Goal: Information Seeking & Learning: Find specific page/section

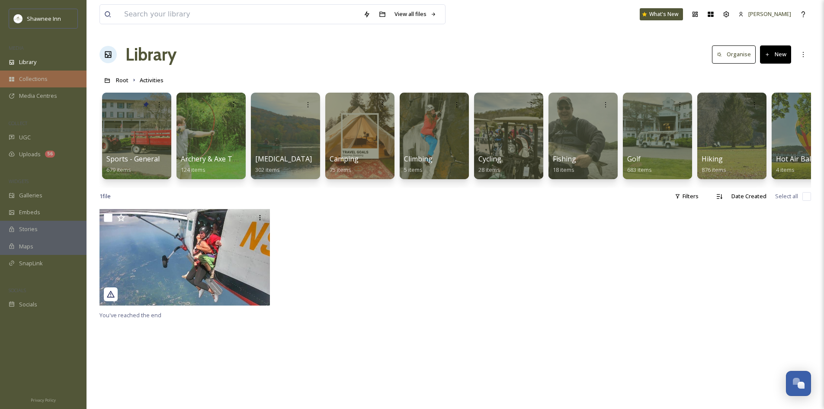
click at [61, 82] on div "Collections" at bounding box center [43, 79] width 87 height 17
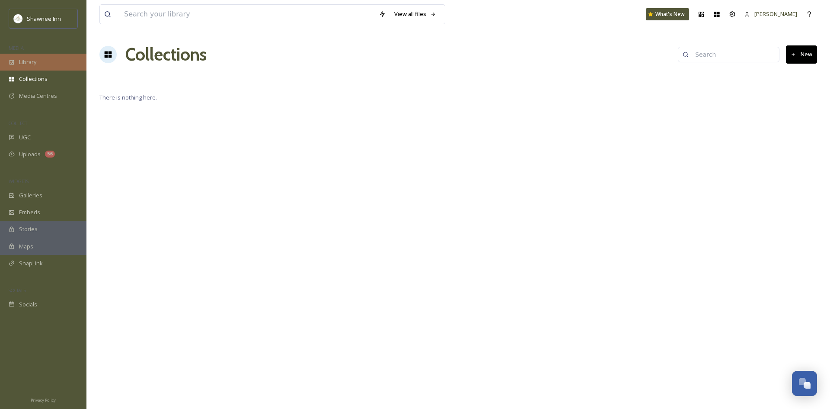
click at [36, 59] on span "Library" at bounding box center [27, 62] width 17 height 8
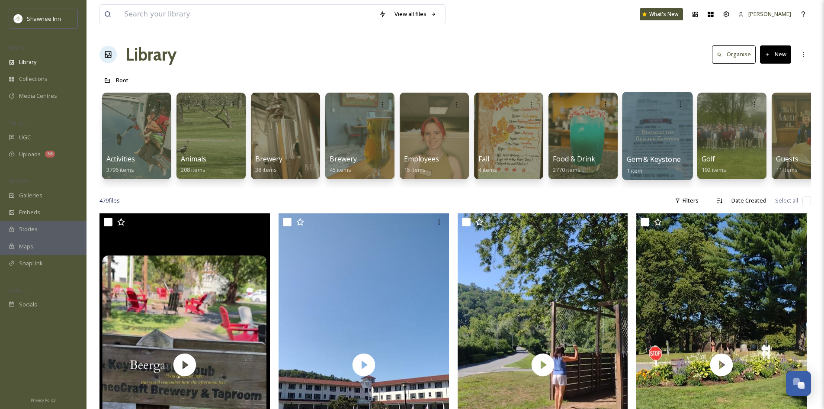
click at [660, 124] on div at bounding box center [657, 136] width 71 height 88
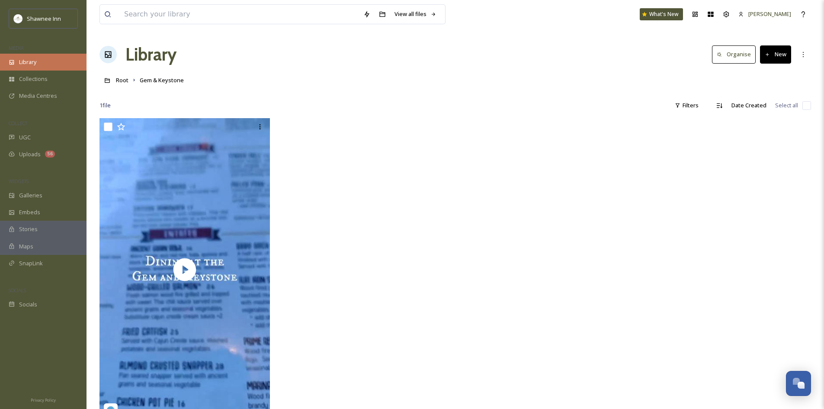
click at [28, 61] on span "Library" at bounding box center [27, 62] width 17 height 8
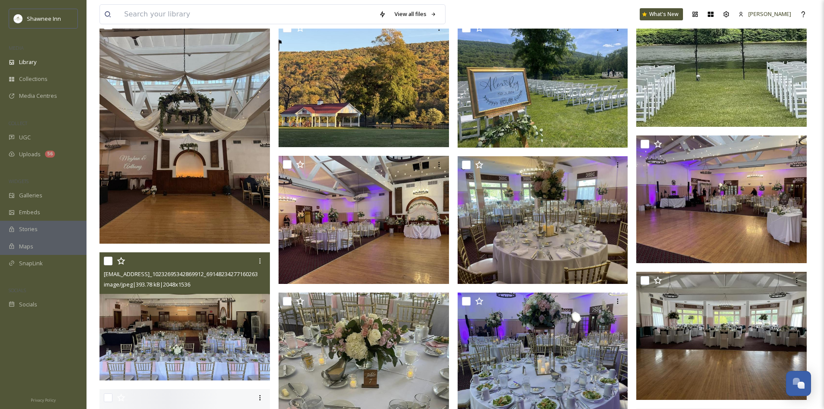
scroll to position [1168, 0]
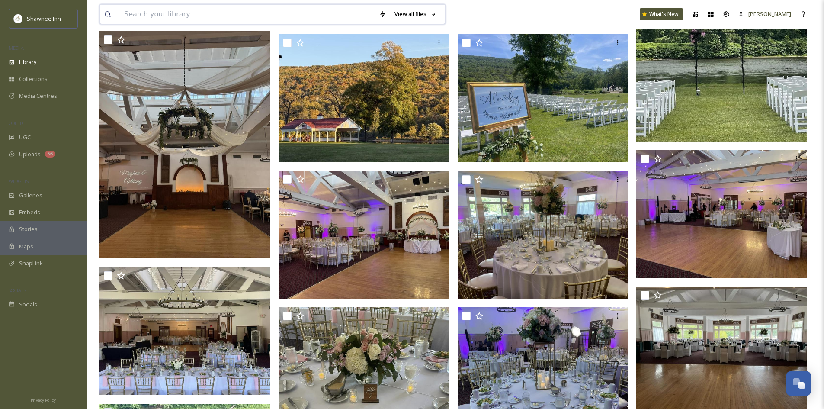
click at [150, 20] on input at bounding box center [247, 14] width 255 height 19
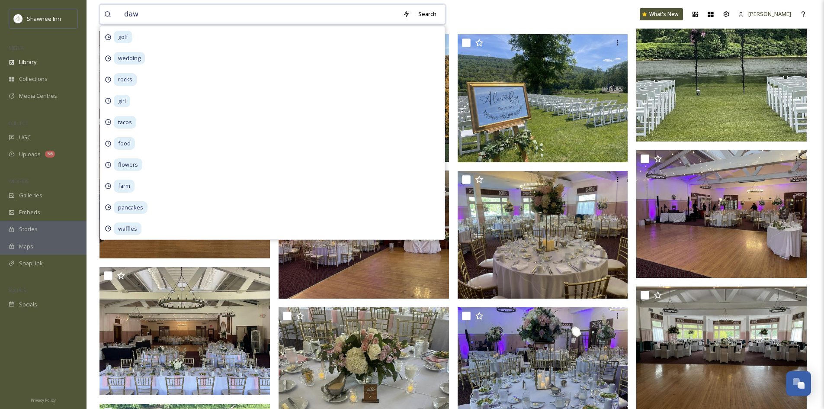
type input "[PERSON_NAME]"
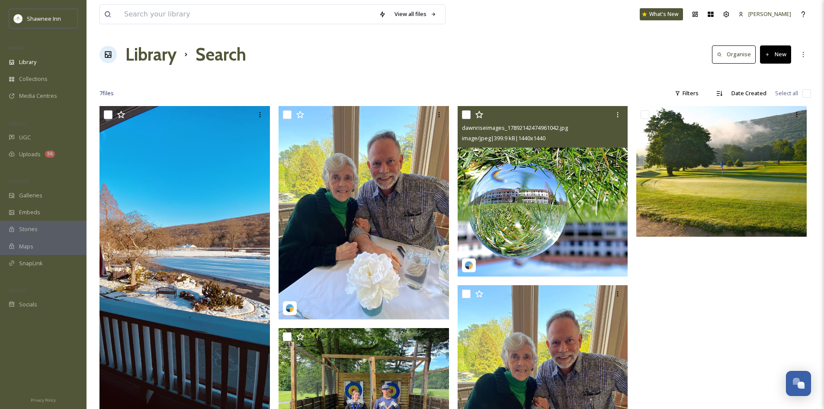
click at [474, 172] on img at bounding box center [543, 191] width 170 height 170
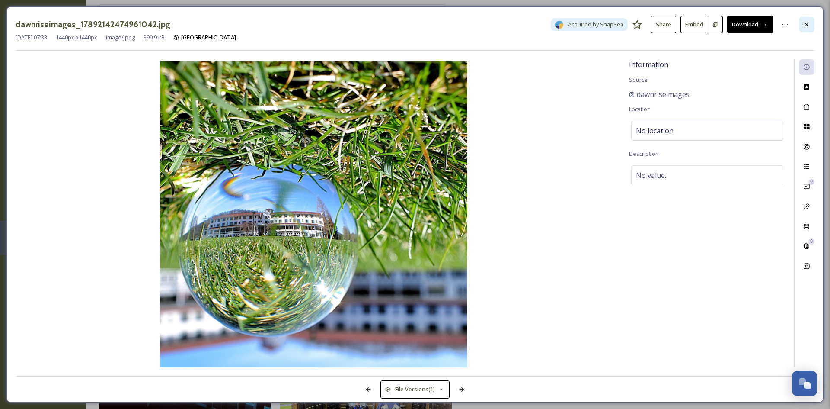
click at [803, 22] on div at bounding box center [807, 25] width 16 height 16
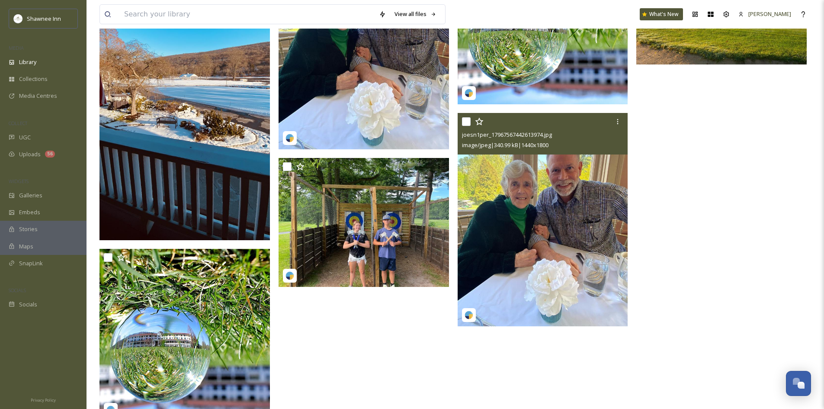
scroll to position [173, 0]
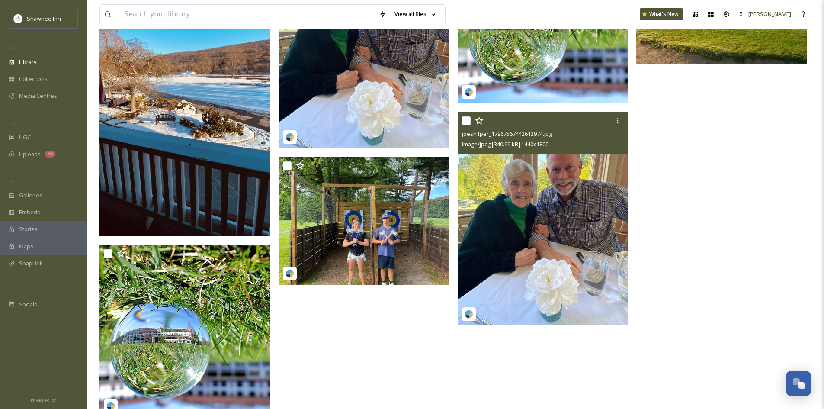
click at [497, 206] on img at bounding box center [543, 218] width 170 height 213
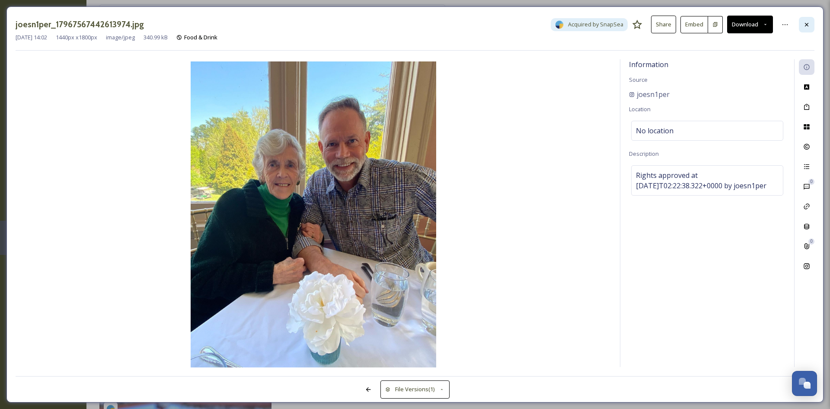
click at [808, 25] on icon at bounding box center [807, 24] width 7 height 7
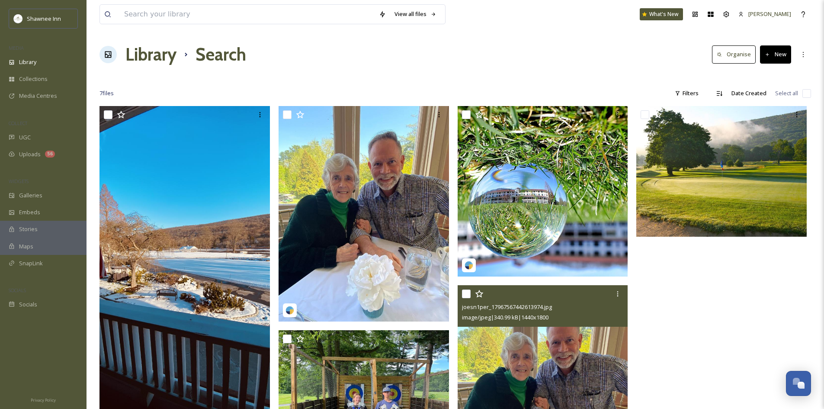
click at [202, 24] on div "View all files What's New [PERSON_NAME]" at bounding box center [455, 14] width 712 height 29
click at [211, 14] on input at bounding box center [247, 14] width 255 height 19
type input "light"
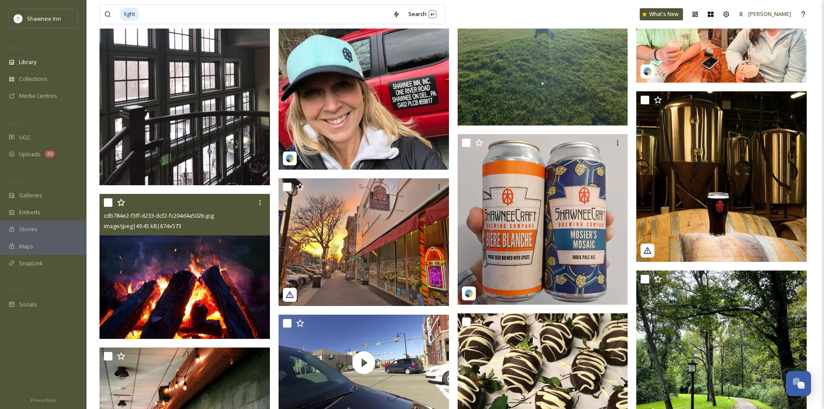
scroll to position [2466, 0]
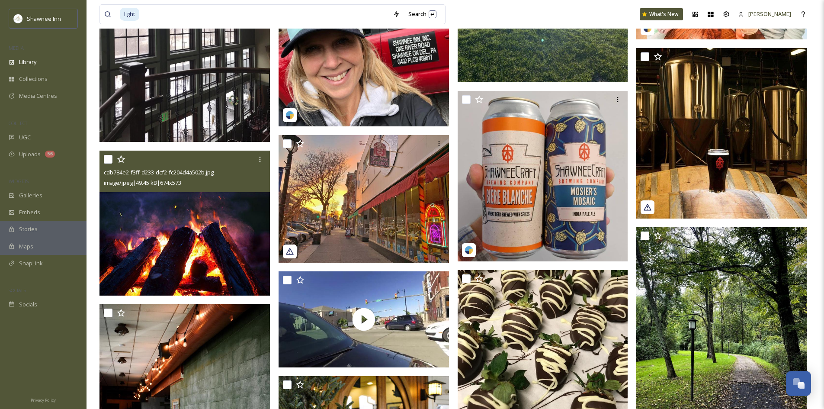
click at [203, 243] on img at bounding box center [184, 223] width 170 height 145
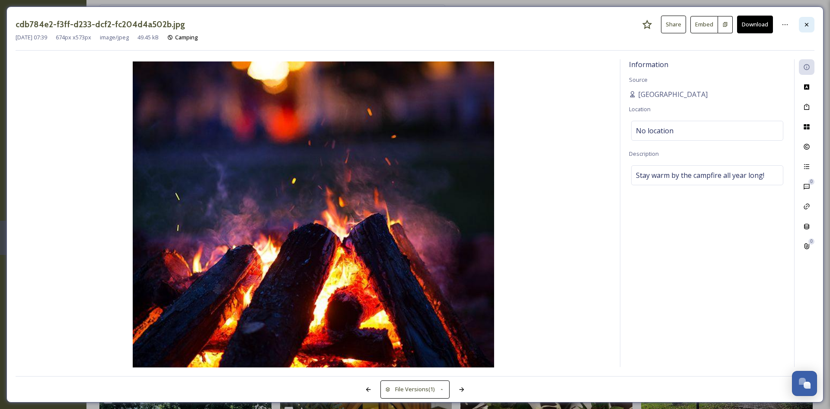
click at [805, 29] on div at bounding box center [807, 25] width 16 height 16
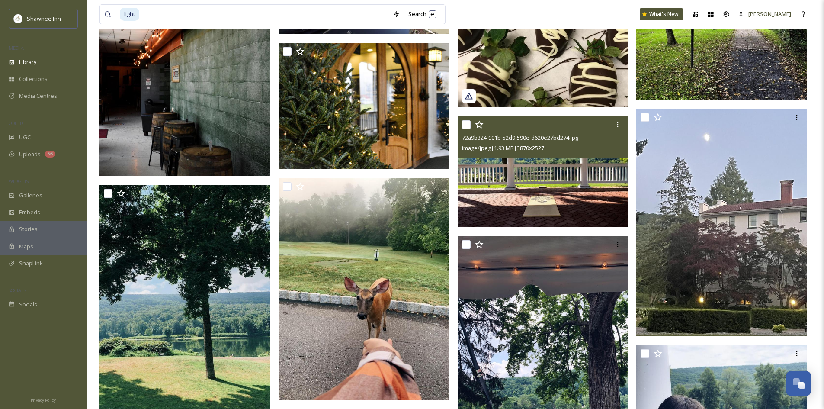
scroll to position [2874, 0]
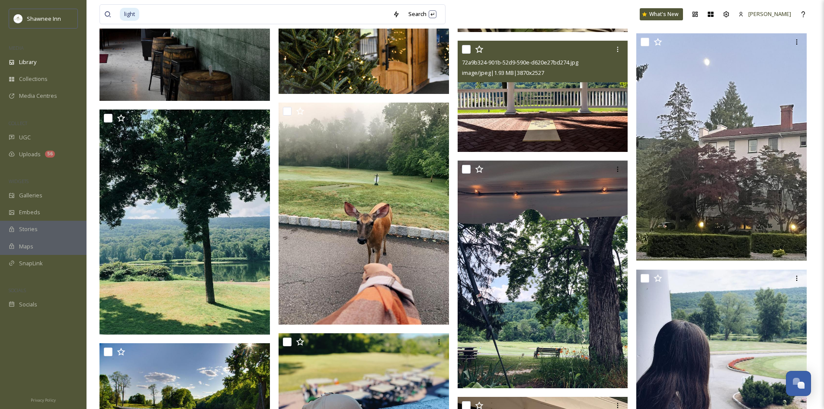
click at [571, 147] on img at bounding box center [543, 96] width 170 height 111
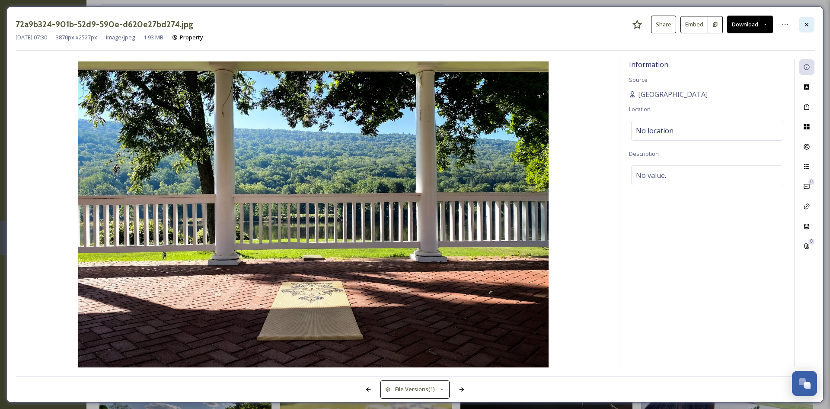
click at [814, 22] on div at bounding box center [807, 25] width 16 height 16
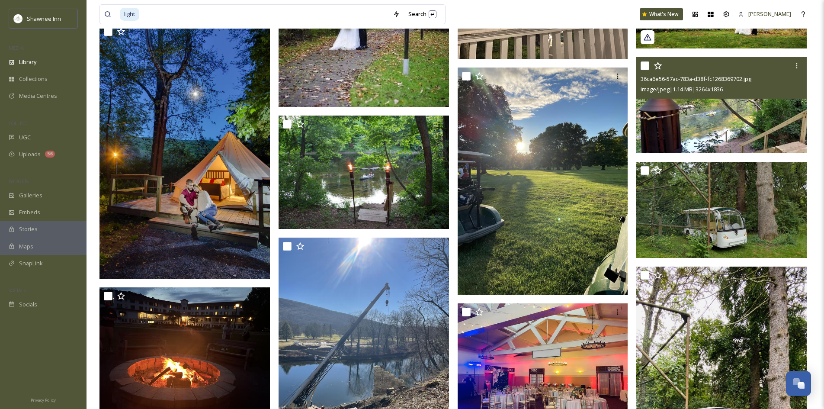
scroll to position [3479, 0]
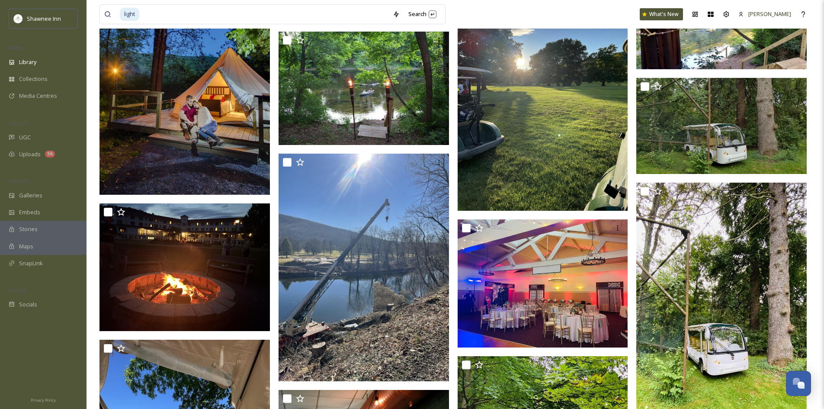
click at [125, 109] on img at bounding box center [184, 67] width 170 height 256
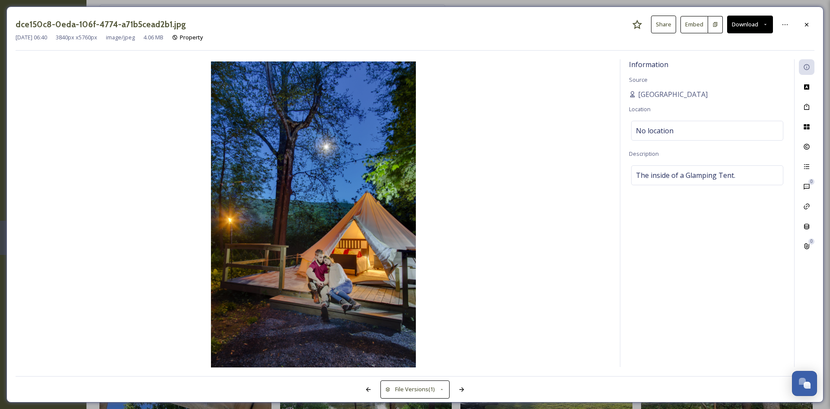
scroll to position [3290, 0]
click at [808, 18] on div at bounding box center [807, 25] width 16 height 16
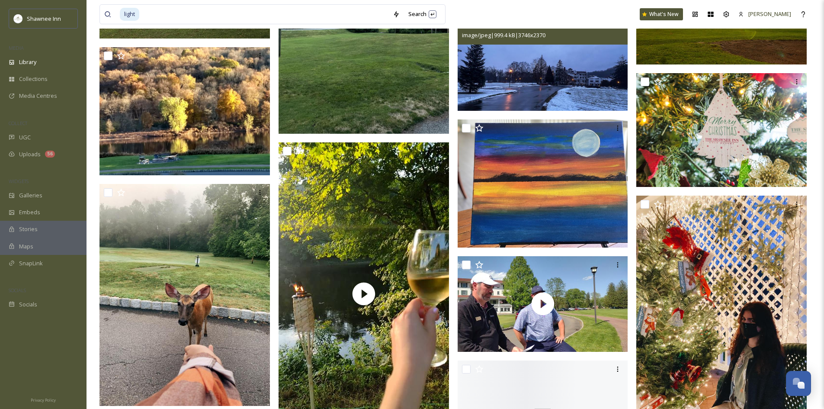
scroll to position [4333, 0]
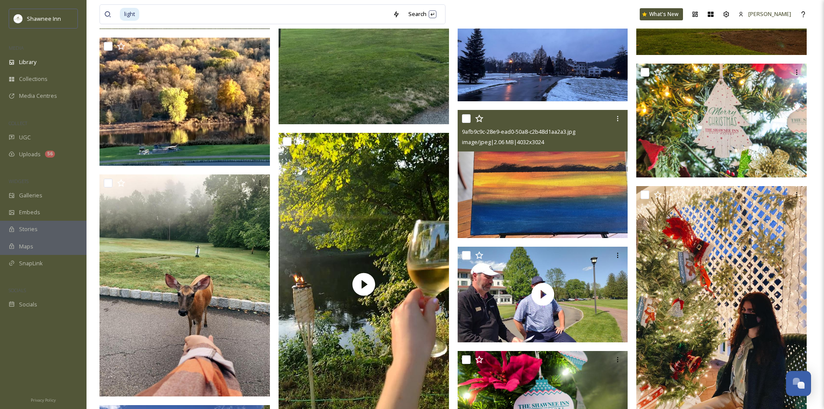
click at [510, 144] on span "image/jpeg | 2.06 MB | 4032 x 3024" at bounding box center [503, 142] width 82 height 8
click at [516, 169] on img at bounding box center [543, 174] width 170 height 128
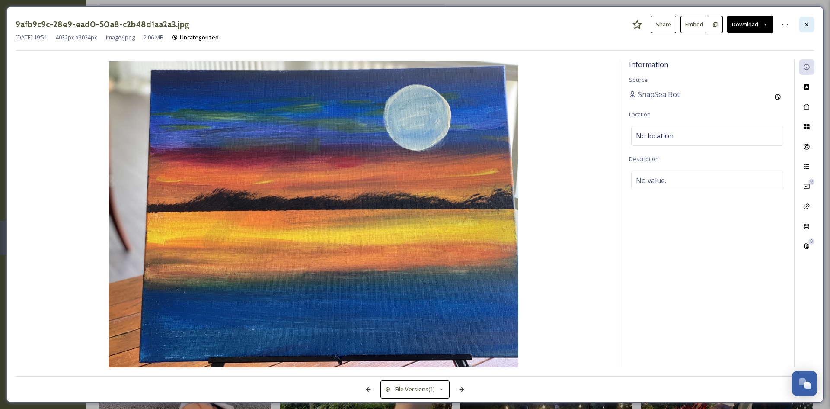
click at [810, 17] on div at bounding box center [807, 25] width 16 height 16
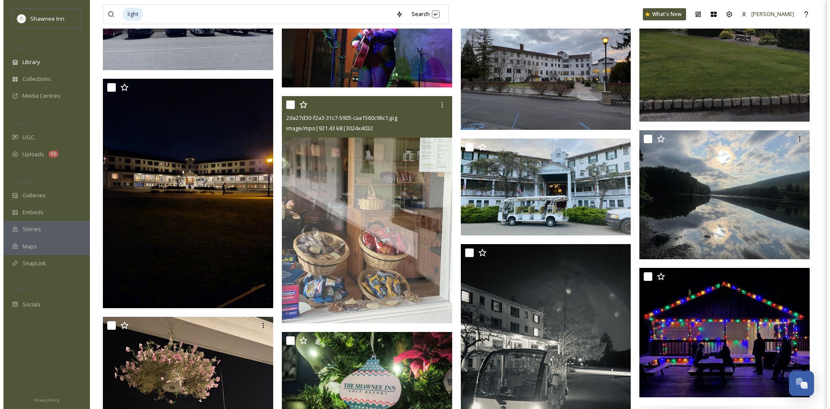
scroll to position [5112, 0]
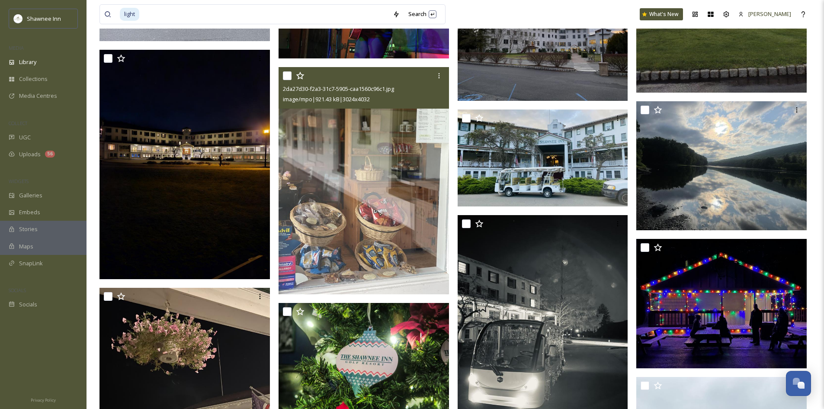
click at [426, 213] on img at bounding box center [364, 180] width 170 height 227
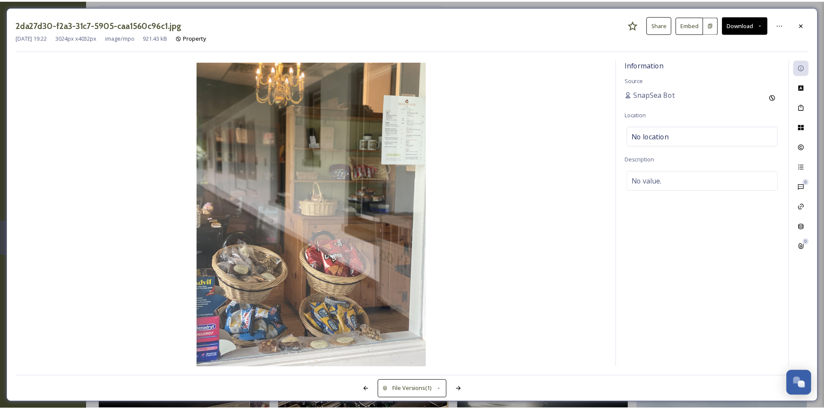
scroll to position [5114, 0]
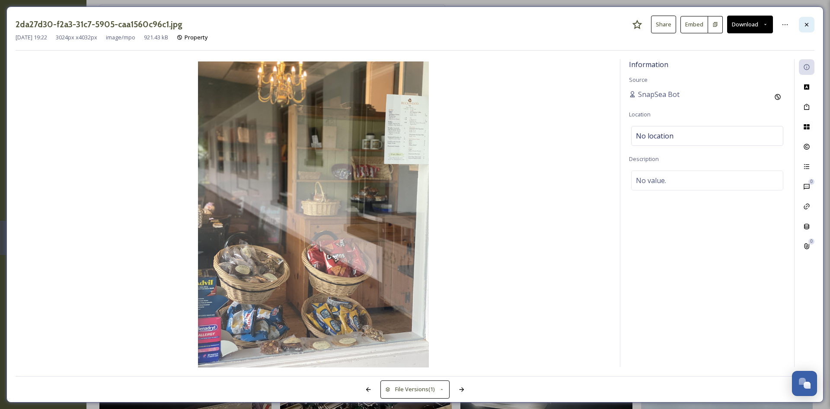
click at [804, 22] on icon at bounding box center [807, 24] width 7 height 7
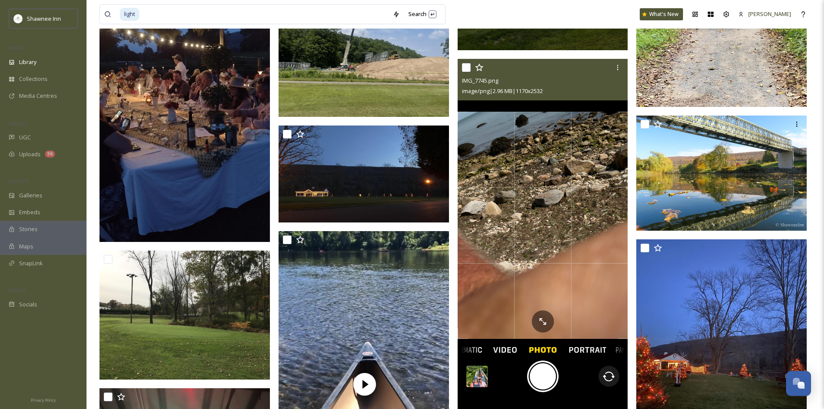
scroll to position [6455, 0]
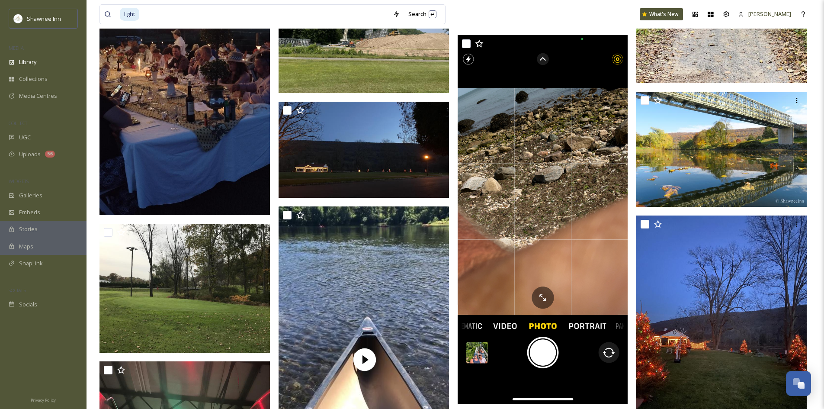
click at [205, 166] on img at bounding box center [184, 63] width 170 height 303
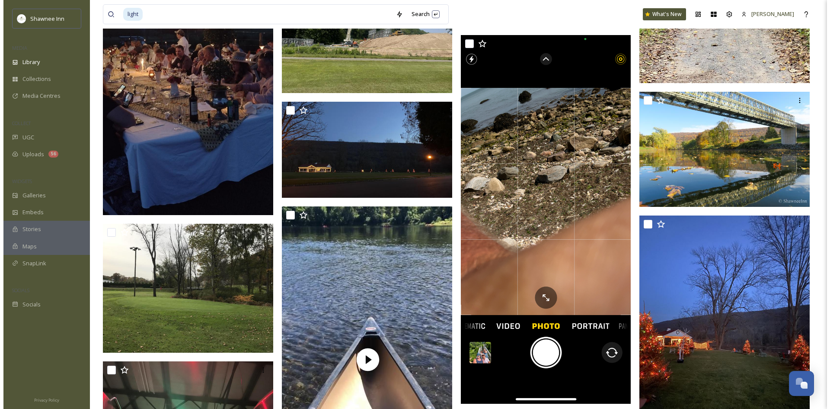
scroll to position [6143, 0]
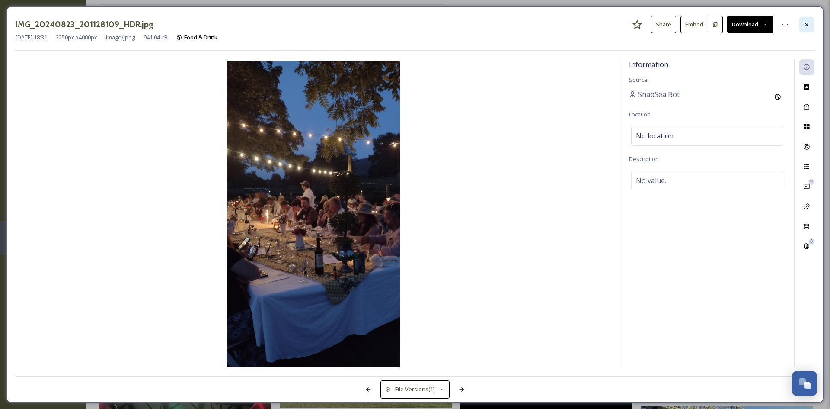
click at [808, 30] on div at bounding box center [807, 25] width 16 height 16
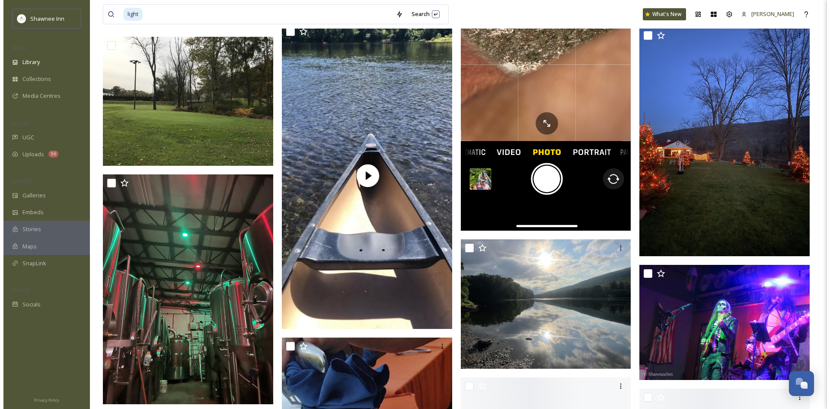
scroll to position [6671, 0]
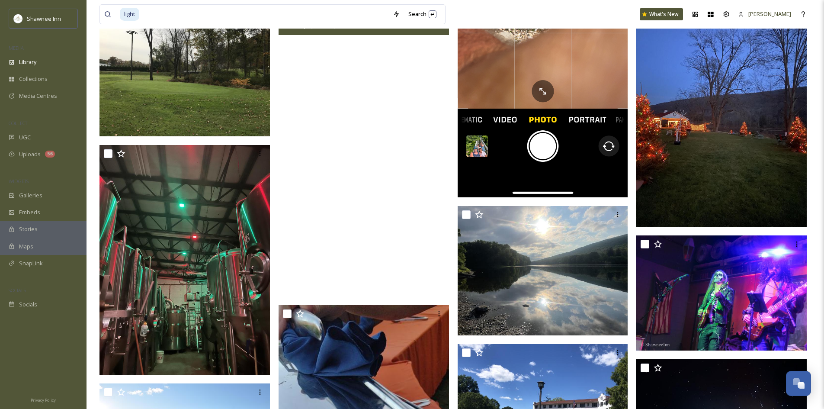
click at [407, 161] on video "cf31e5cffa6f4c3cb66d549d64f43351.MOV" at bounding box center [364, 145] width 170 height 303
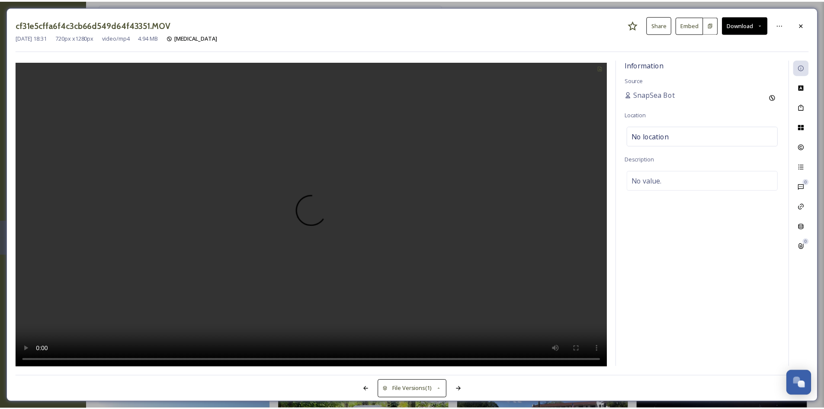
scroll to position [6674, 0]
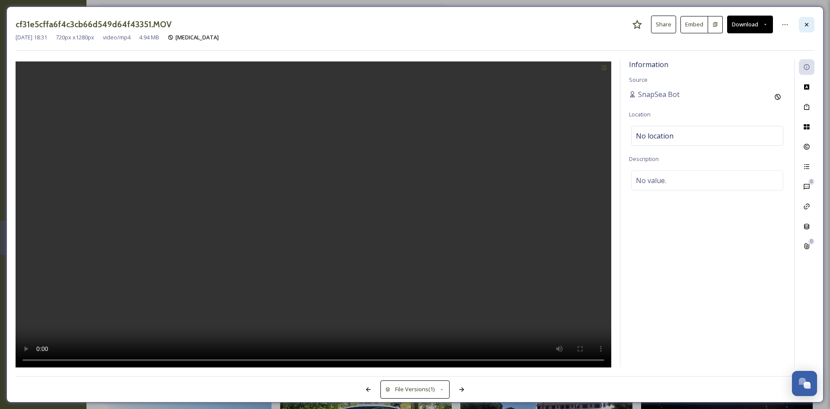
click at [803, 24] on div at bounding box center [807, 25] width 16 height 16
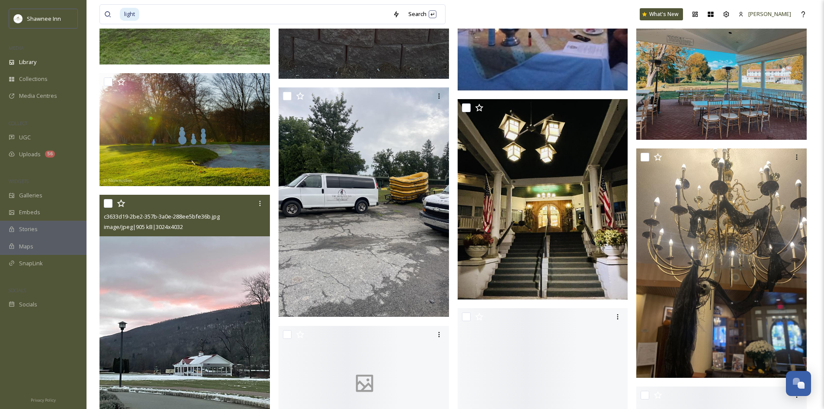
scroll to position [10135, 0]
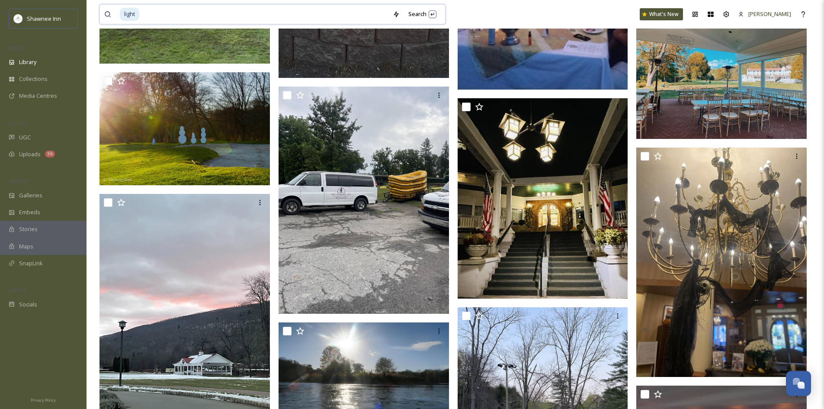
drag, startPoint x: 254, startPoint y: 11, endPoint x: 0, endPoint y: -25, distance: 256.4
click at [0, 0] on html "Shawnee Inn MEDIA Library Collections Media Centres COLLECT UGC Uploads 56 WIDG…" at bounding box center [412, 303] width 824 height 20876
type input "l"
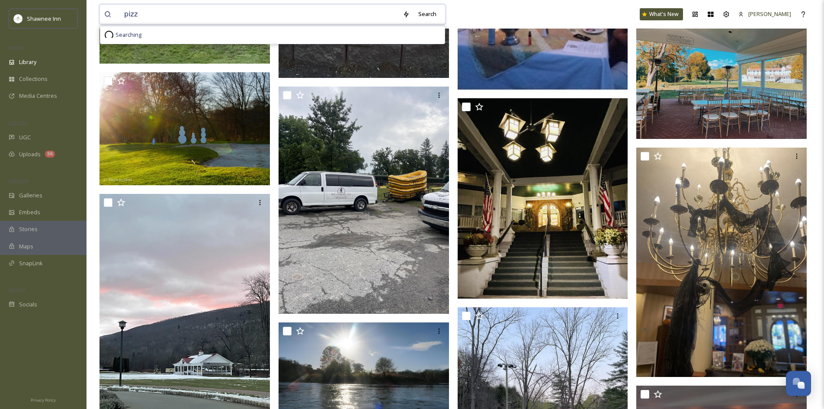
type input "pizza"
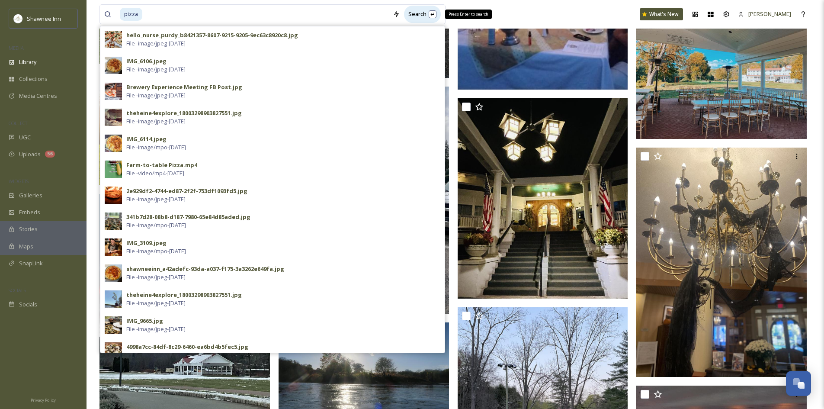
click at [421, 16] on div "Search Press Enter to search" at bounding box center [422, 14] width 37 height 17
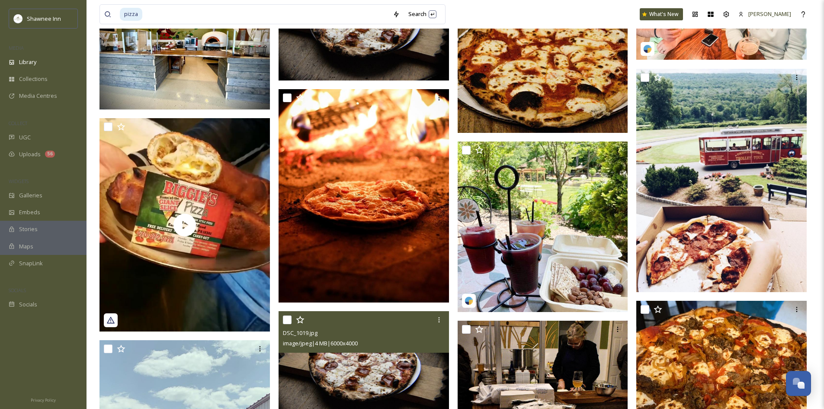
scroll to position [562, 0]
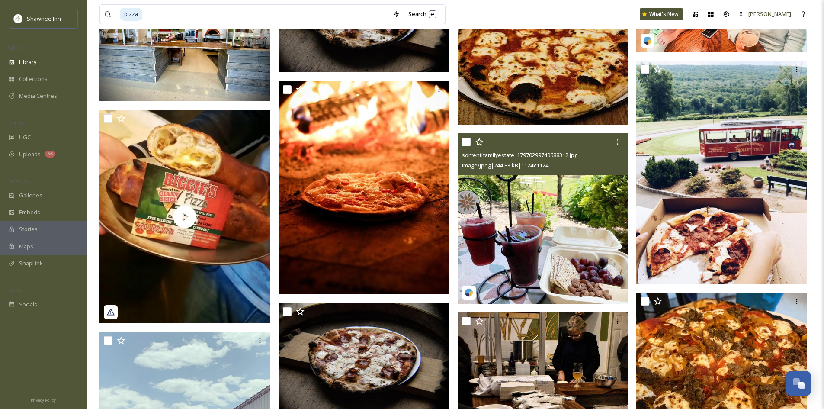
click at [552, 232] on img at bounding box center [543, 218] width 170 height 170
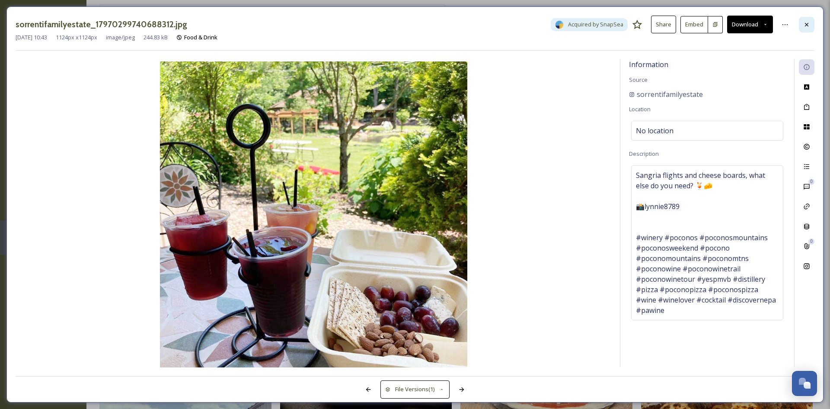
click at [812, 29] on div at bounding box center [807, 25] width 16 height 16
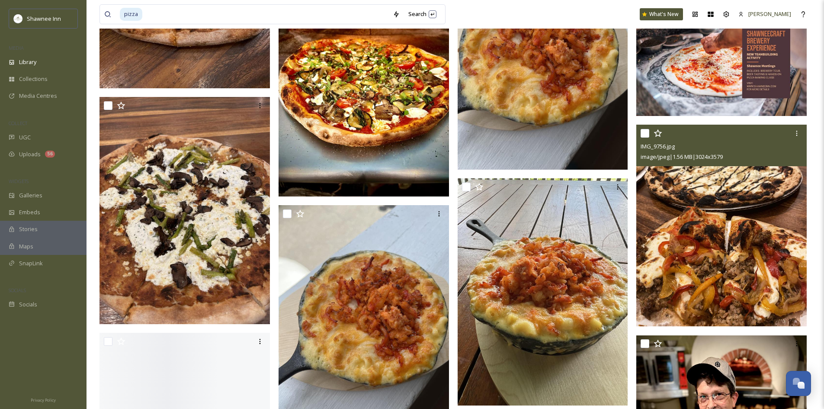
scroll to position [1254, 0]
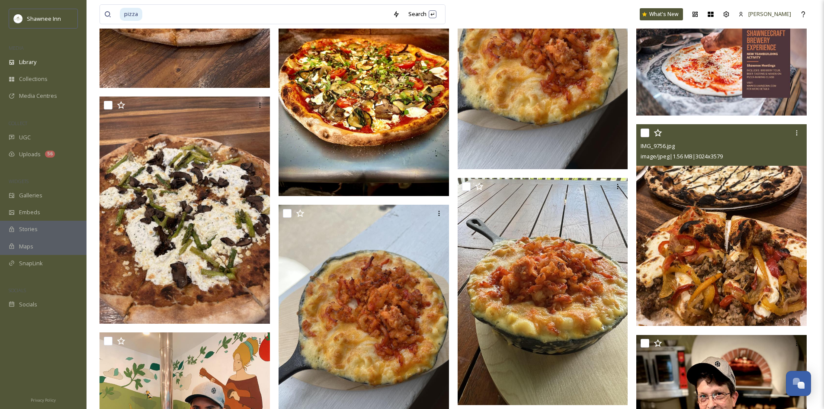
click at [717, 271] on img at bounding box center [721, 225] width 170 height 202
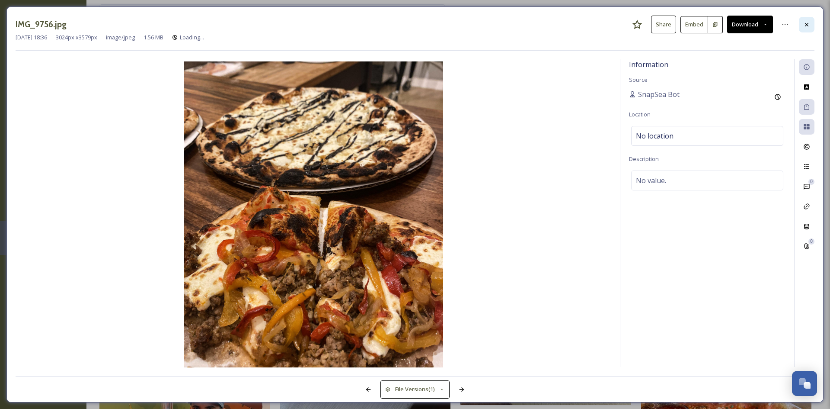
click at [808, 23] on icon at bounding box center [806, 23] width 3 height 3
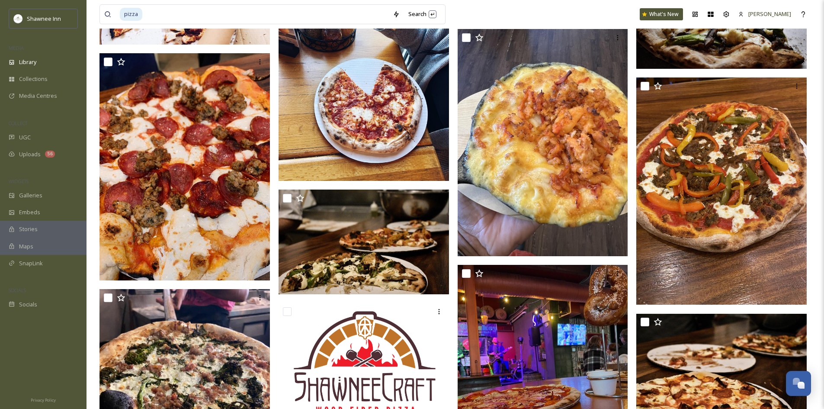
scroll to position [2682, 0]
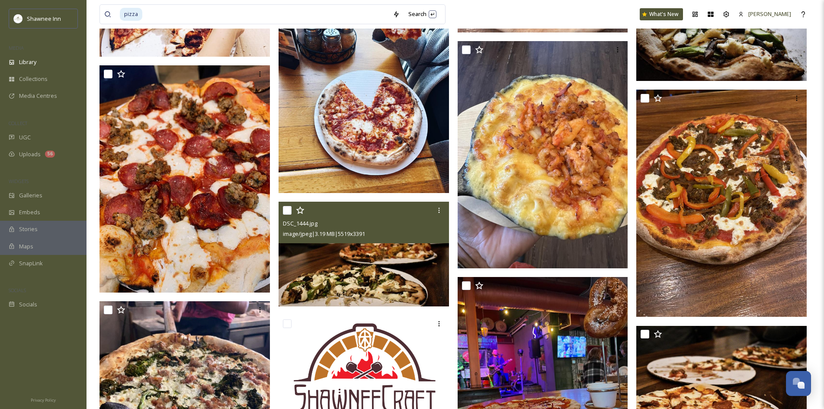
click at [414, 250] on img at bounding box center [364, 254] width 170 height 105
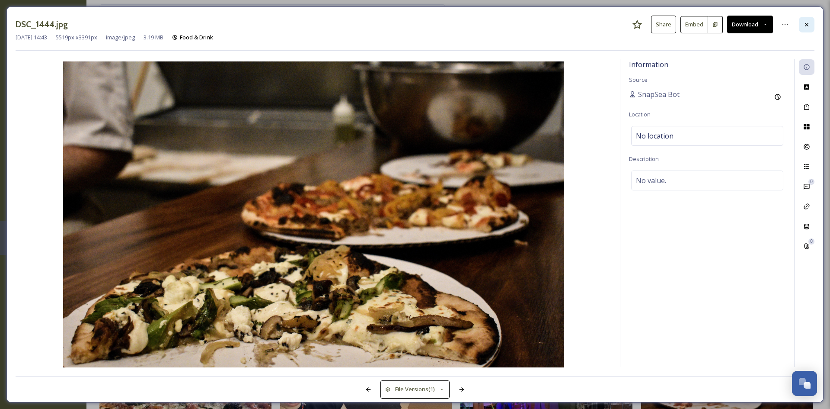
click at [814, 27] on div at bounding box center [807, 25] width 16 height 16
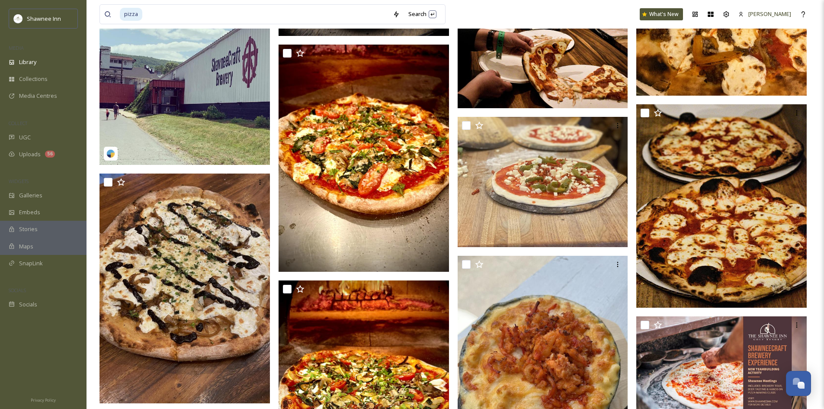
scroll to position [952, 0]
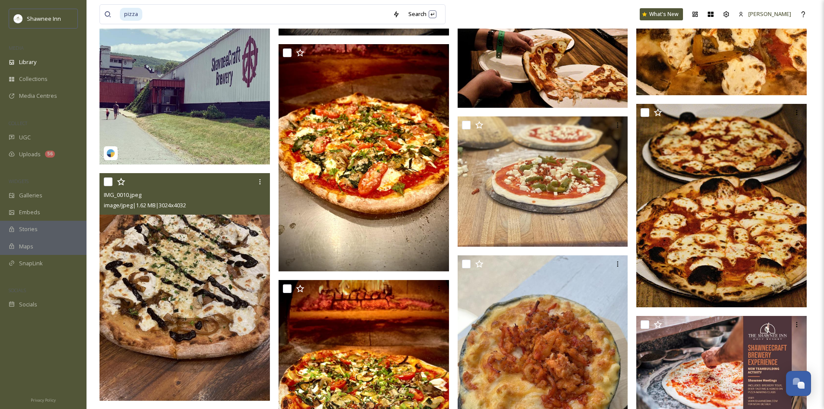
click at [163, 262] on img at bounding box center [184, 286] width 170 height 227
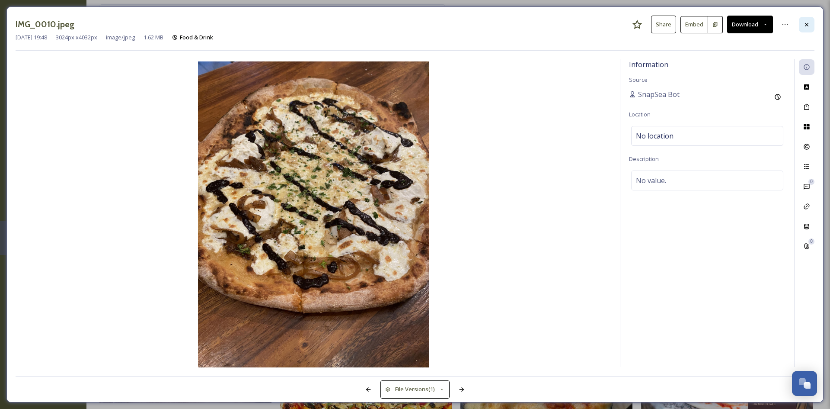
click at [809, 32] on div at bounding box center [807, 25] width 16 height 16
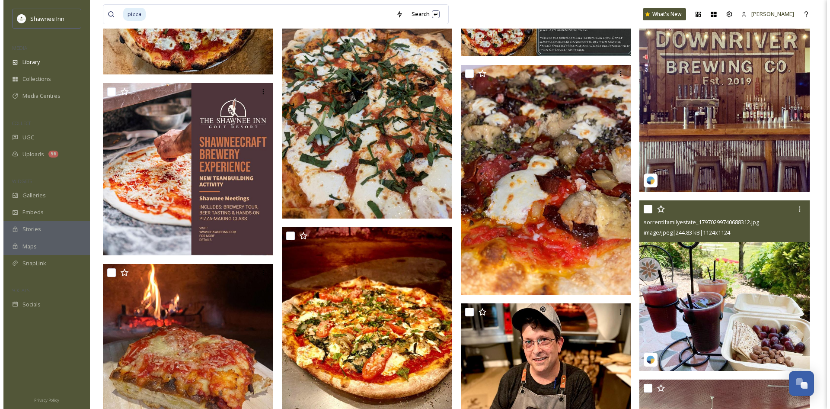
scroll to position [3850, 0]
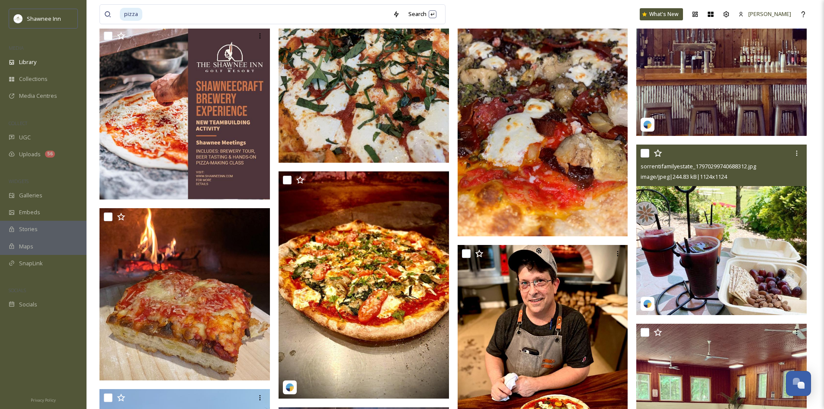
click at [729, 277] on img at bounding box center [721, 229] width 170 height 170
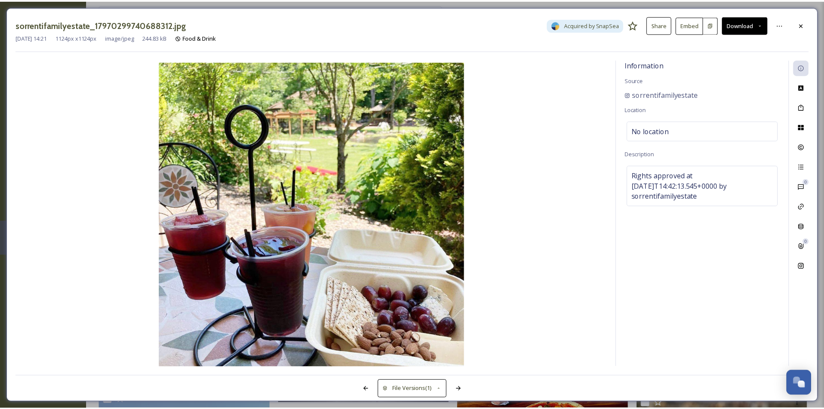
scroll to position [3852, 0]
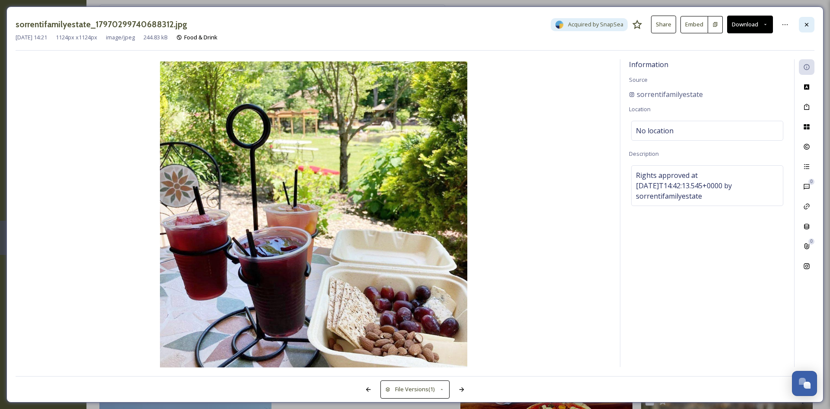
click at [801, 23] on div at bounding box center [807, 25] width 16 height 16
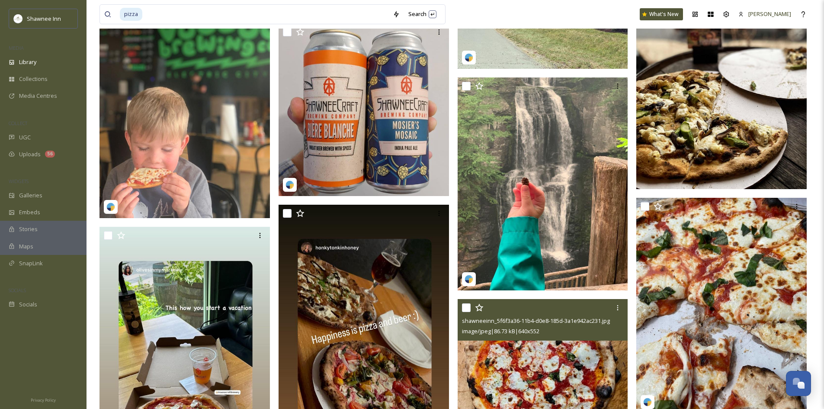
scroll to position [4457, 0]
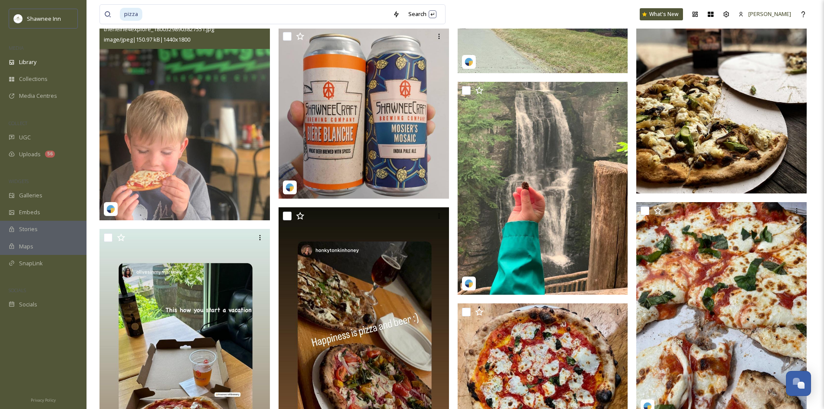
click at [150, 152] on img at bounding box center [184, 113] width 170 height 213
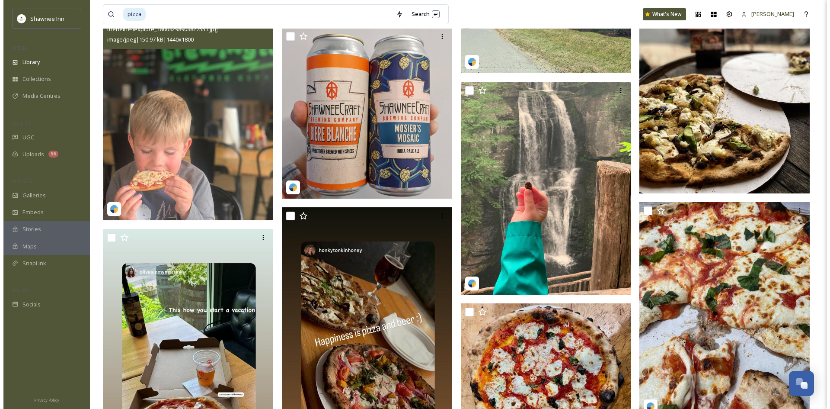
scroll to position [4236, 0]
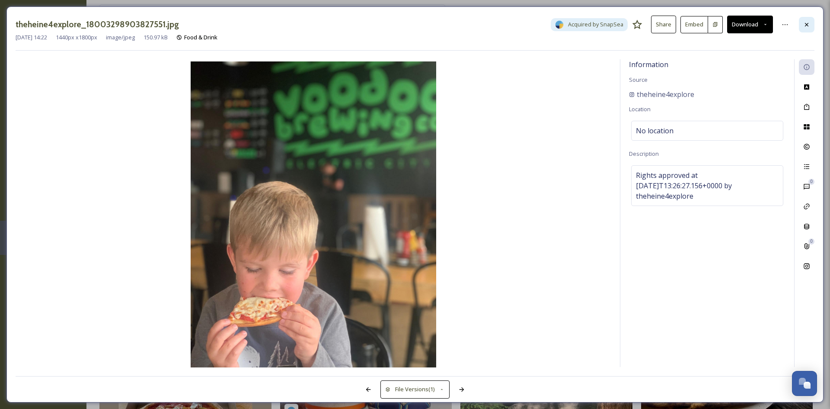
click at [803, 22] on div at bounding box center [807, 25] width 16 height 16
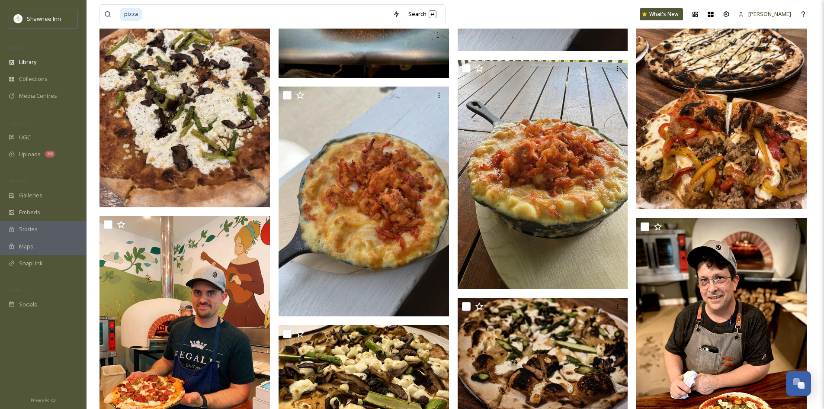
scroll to position [1199, 0]
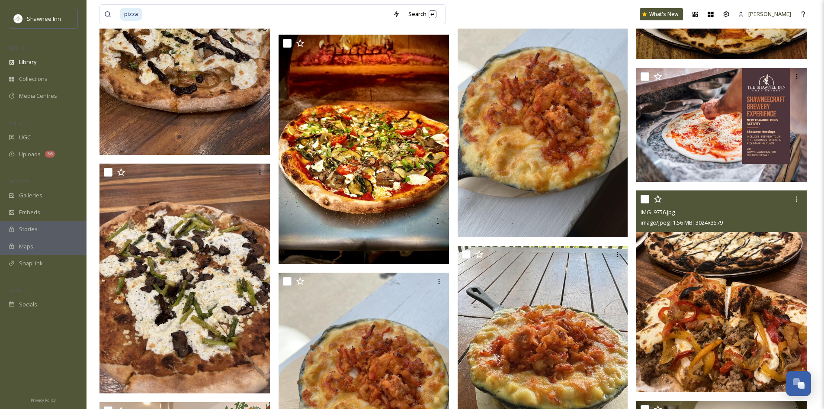
click at [762, 260] on img at bounding box center [721, 291] width 170 height 202
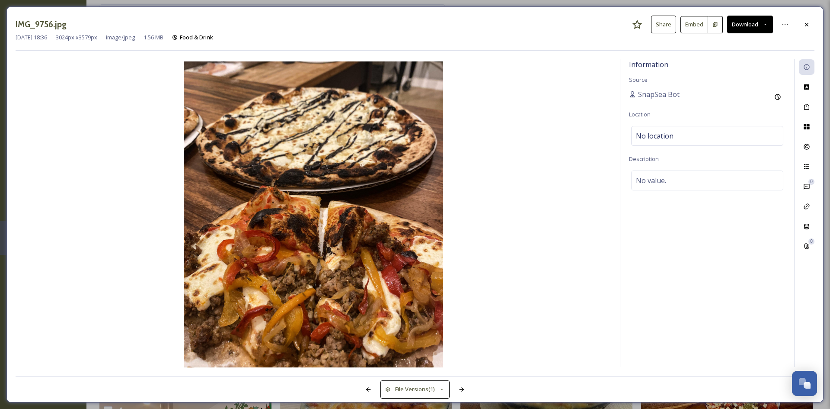
click at [742, 24] on button "Download" at bounding box center [751, 25] width 46 height 18
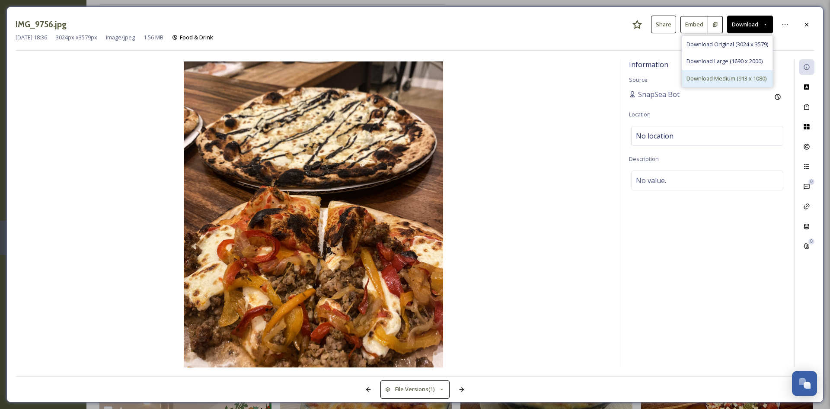
click at [728, 82] on span "Download Medium (913 x 1080)" at bounding box center [727, 78] width 80 height 8
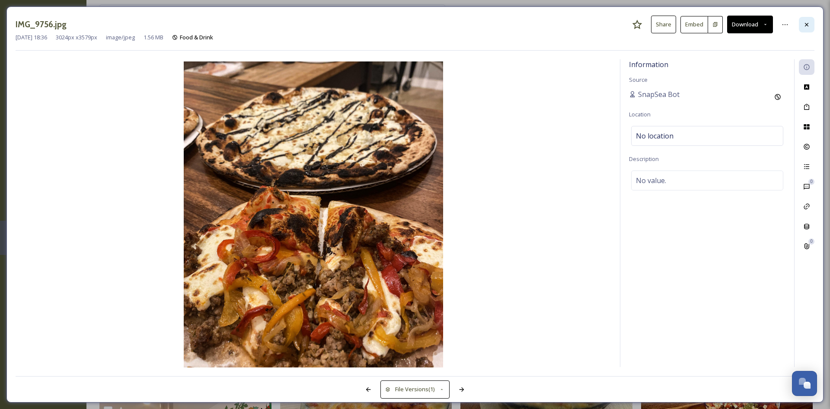
click at [812, 26] on div at bounding box center [807, 25] width 16 height 16
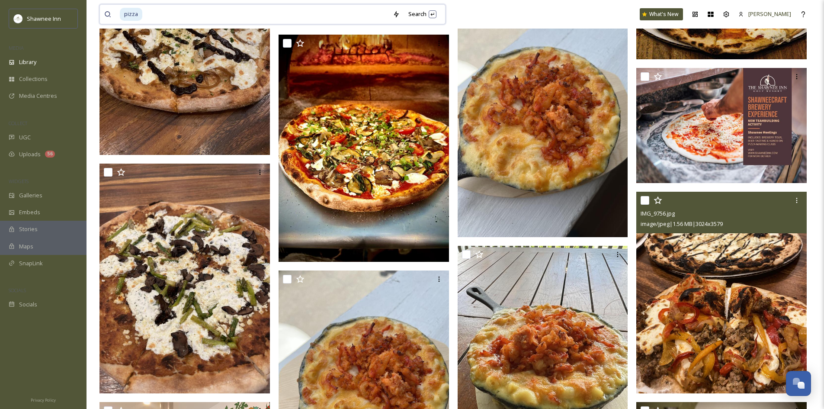
drag, startPoint x: 306, startPoint y: 7, endPoint x: 0, endPoint y: 7, distance: 306.2
type input "p"
type input "restaurant"
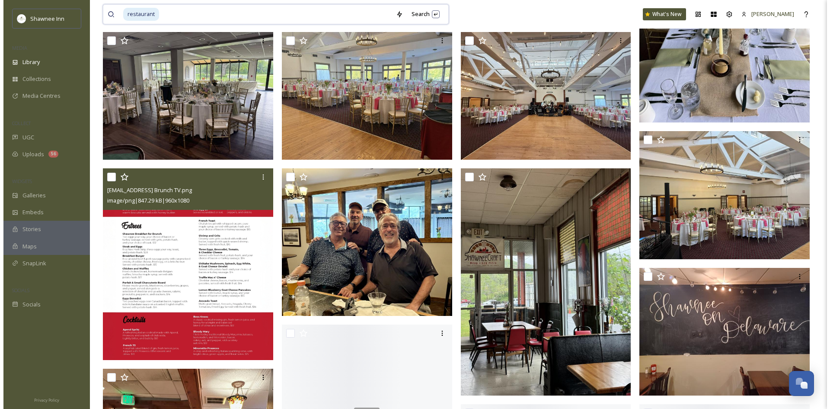
scroll to position [3201, 0]
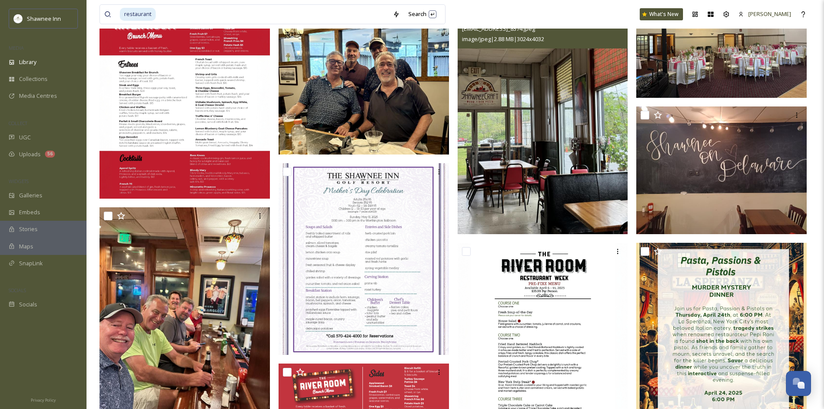
click at [475, 115] on img at bounding box center [543, 120] width 170 height 227
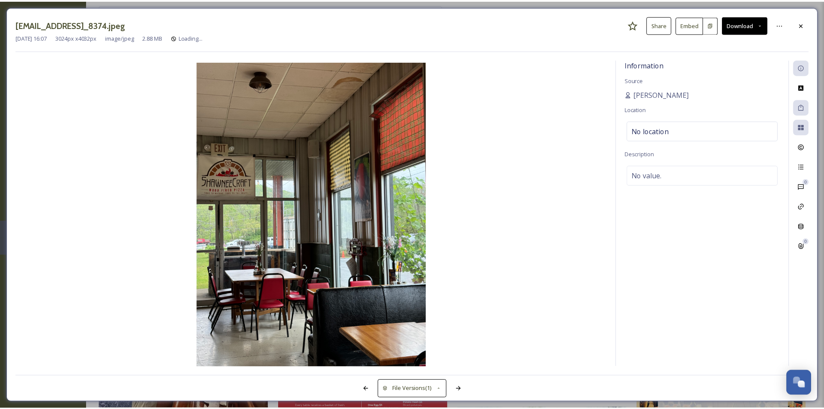
scroll to position [3230, 0]
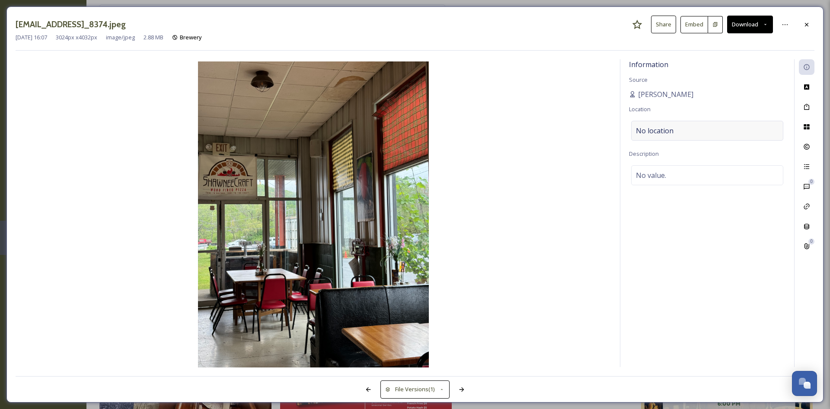
click at [705, 131] on div "No location" at bounding box center [708, 131] width 152 height 20
click at [699, 131] on input at bounding box center [707, 130] width 151 height 19
type input "z"
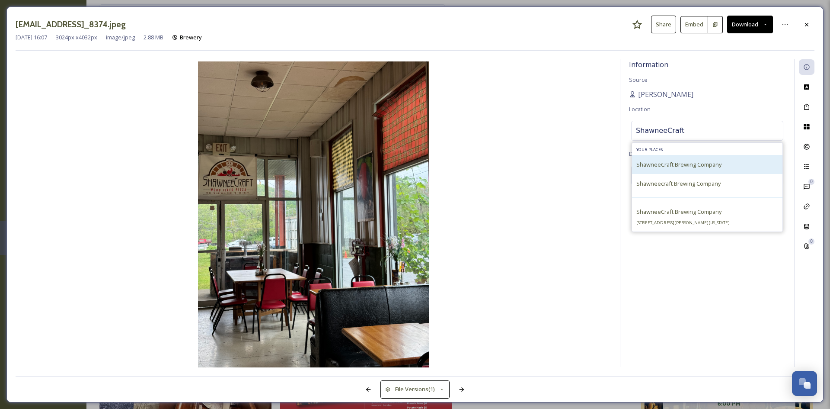
type input "ShawneeCraft"
click at [667, 163] on span "ShawneeCraft Brewing Company" at bounding box center [679, 164] width 85 height 8
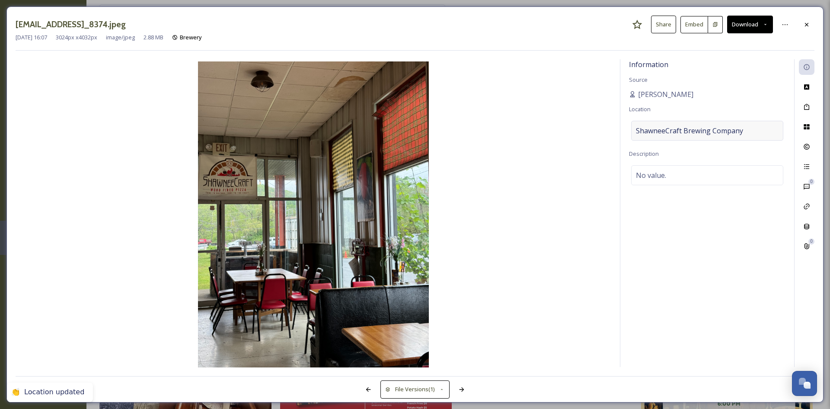
click at [680, 134] on span "ShawneeCraft Brewing Company" at bounding box center [689, 130] width 107 height 10
click at [702, 131] on input at bounding box center [707, 130] width 151 height 19
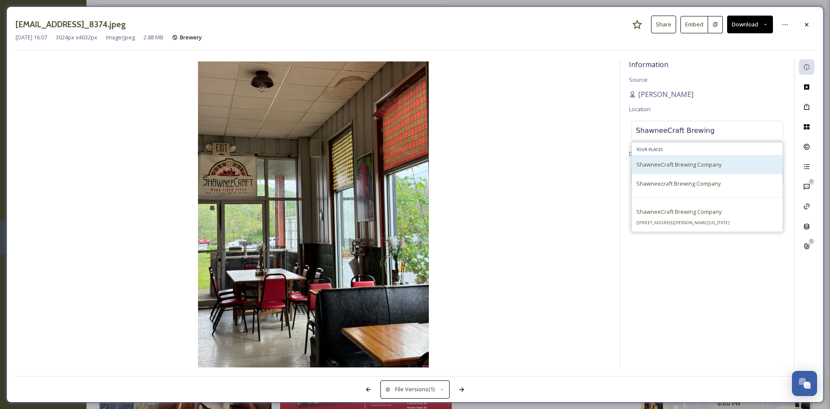
type input "ShawneeCraft Brewing"
click at [670, 162] on span "ShawneeCraft Brewing Company" at bounding box center [679, 164] width 85 height 8
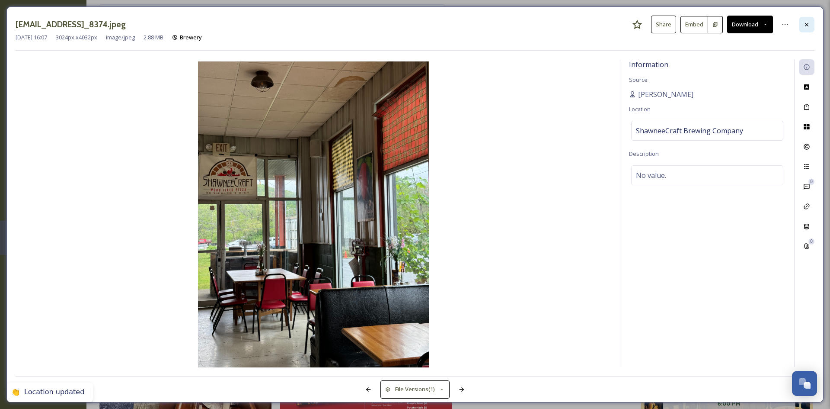
click at [810, 28] on icon at bounding box center [807, 24] width 7 height 7
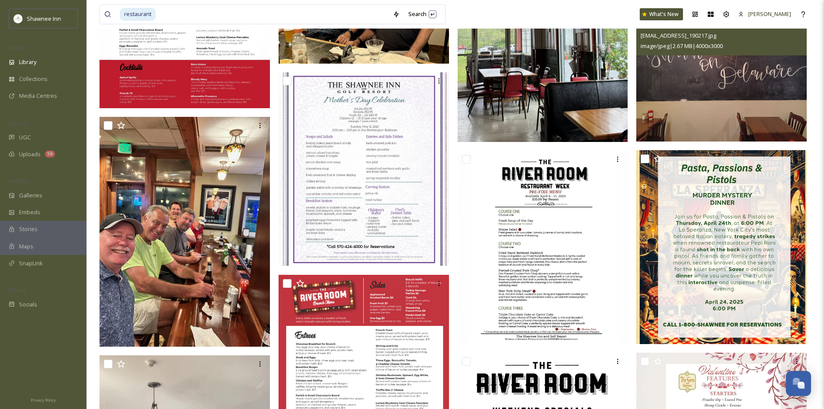
scroll to position [3274, 0]
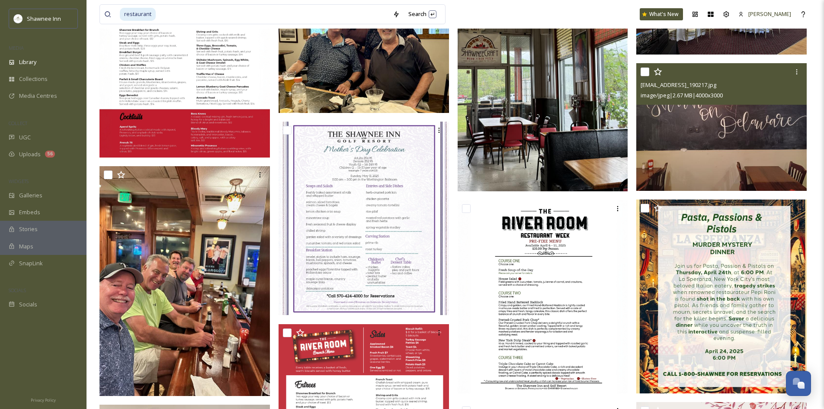
click at [654, 153] on img at bounding box center [721, 127] width 170 height 128
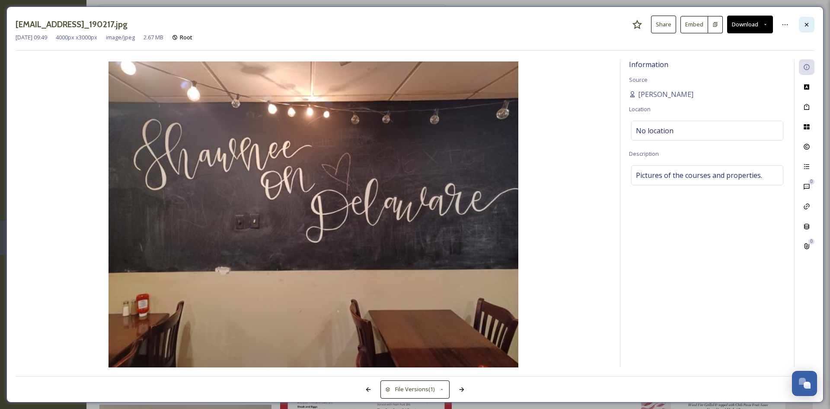
click at [807, 25] on icon at bounding box center [806, 23] width 3 height 3
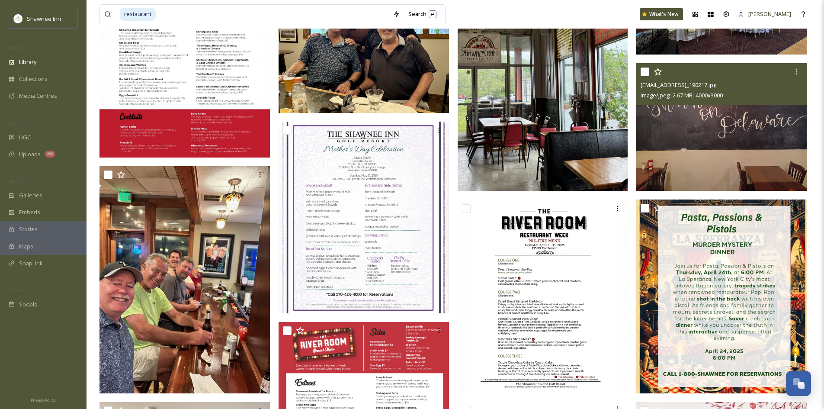
click at [669, 157] on img at bounding box center [721, 127] width 170 height 128
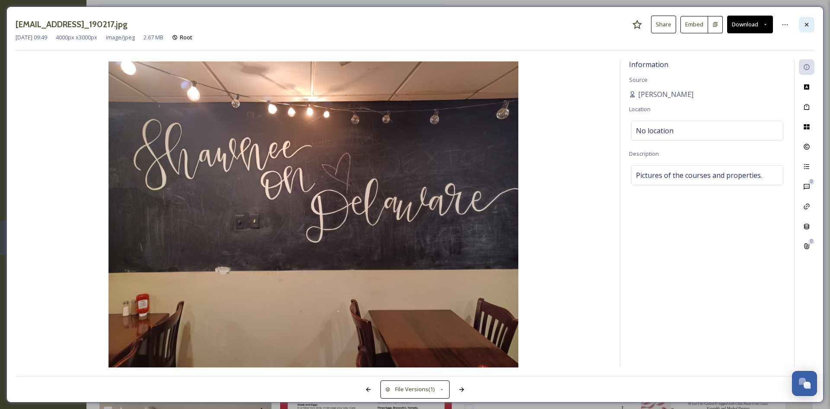
click at [814, 24] on div at bounding box center [807, 25] width 16 height 16
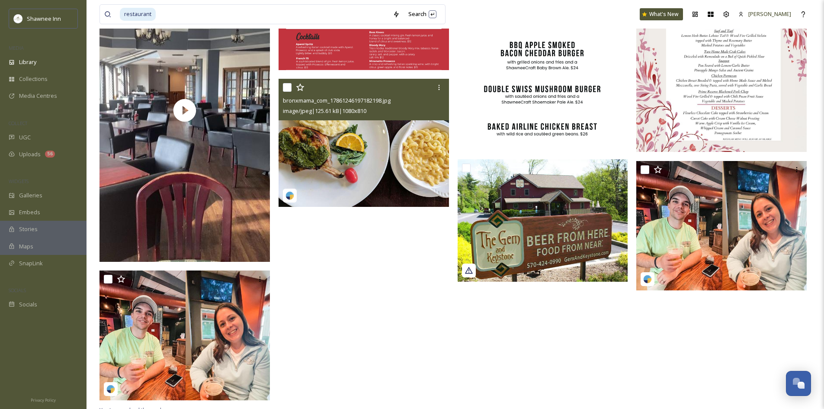
scroll to position [3723, 0]
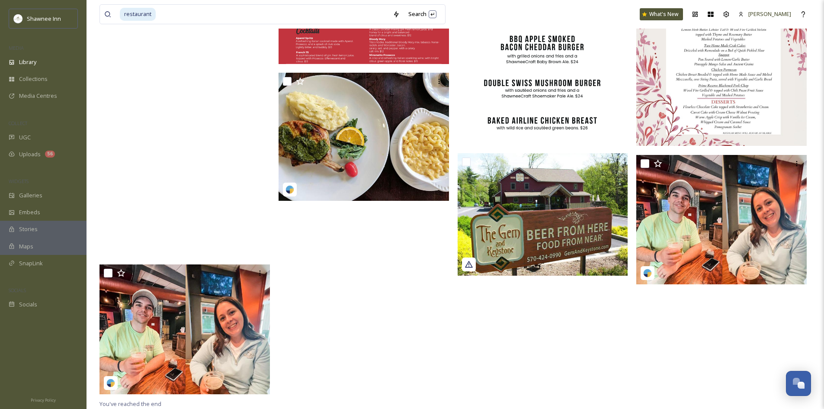
click at [186, 202] on video "ext_1740593112.144644_Jwo@shawneeinn.com-IMG_8904.mov" at bounding box center [184, 103] width 170 height 303
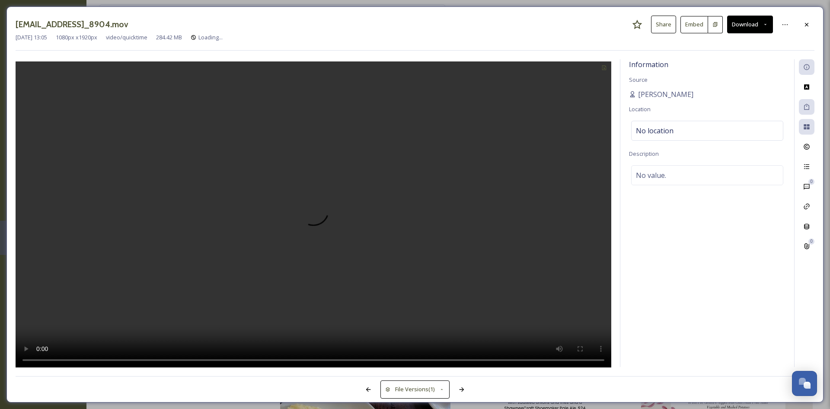
scroll to position [3414, 0]
click at [806, 105] on icon at bounding box center [807, 107] width 5 height 6
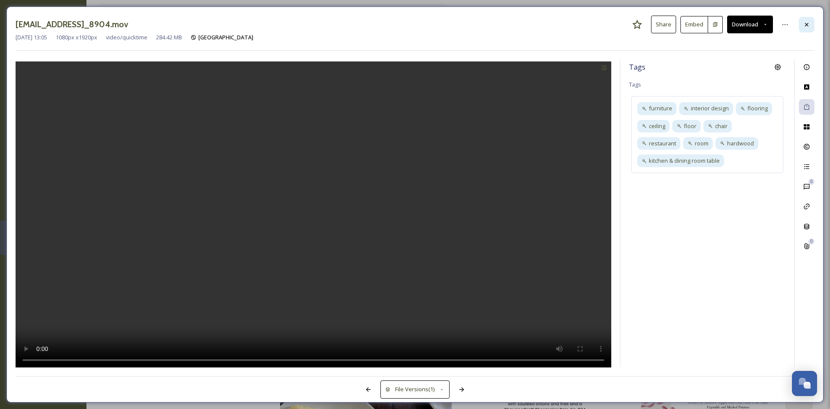
click at [802, 26] on div at bounding box center [807, 25] width 16 height 16
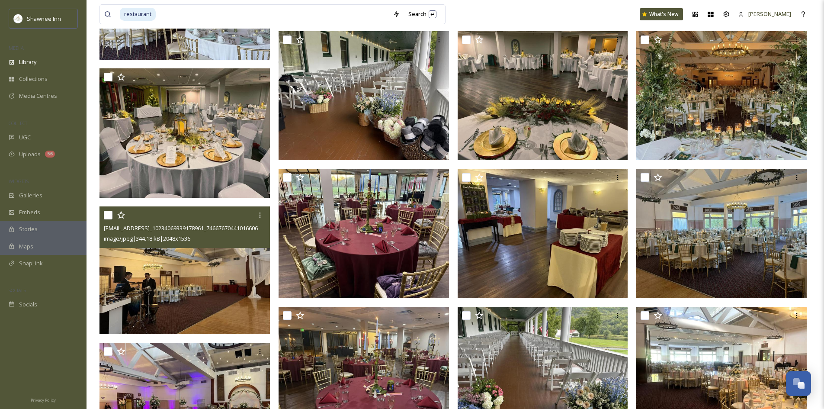
scroll to position [1952, 0]
